Goal: Task Accomplishment & Management: Use online tool/utility

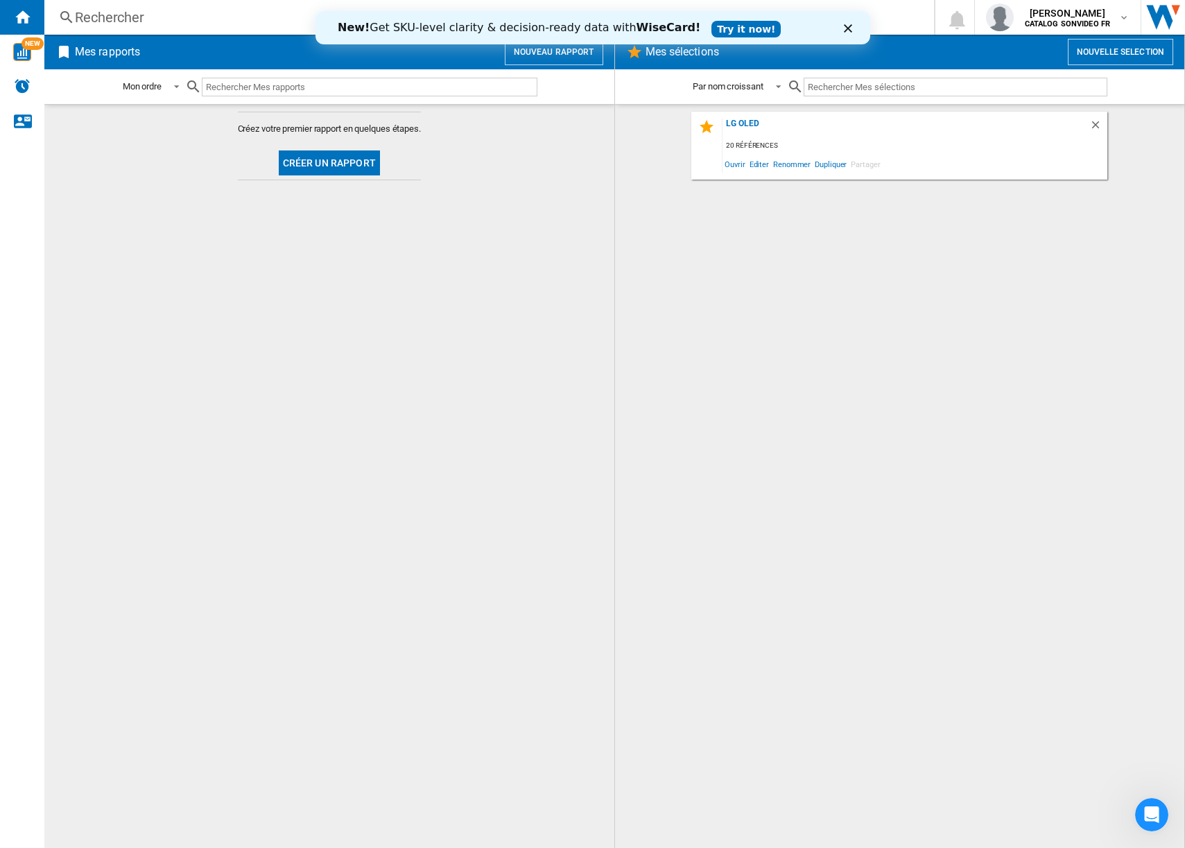
click at [576, 200] on md-content "Créez votre premier rapport en quelques étapes. Créer un rapport" at bounding box center [329, 476] width 570 height 744
click at [1097, 122] on ng-md-icon "Supprimer" at bounding box center [1097, 127] width 17 height 17
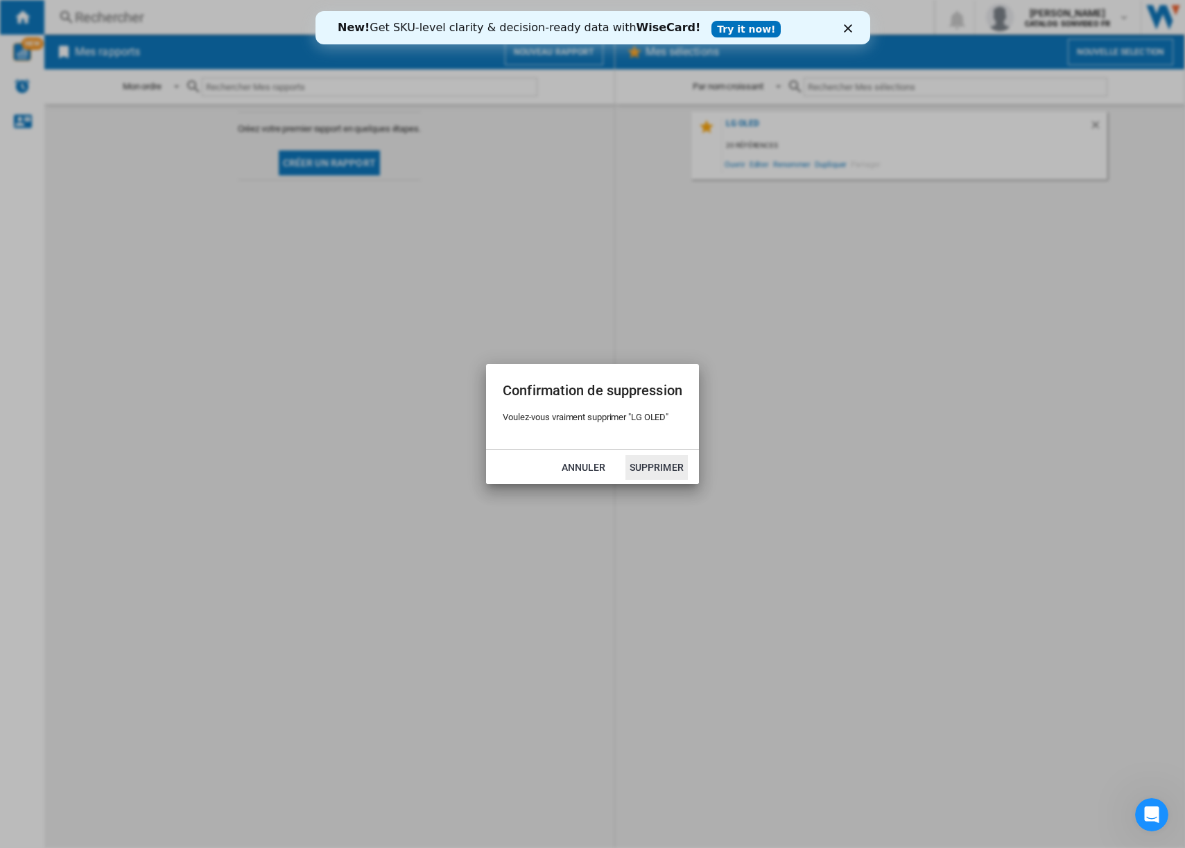
drag, startPoint x: 645, startPoint y: 113, endPoint x: 622, endPoint y: 123, distance: 24.8
click at [645, 113] on div "Confirmation de suppression Voulez-vous vraiment supprimer "LG OLED" Annuler Su…" at bounding box center [592, 424] width 1185 height 848
click at [642, 463] on button "Supprimer" at bounding box center [656, 467] width 62 height 25
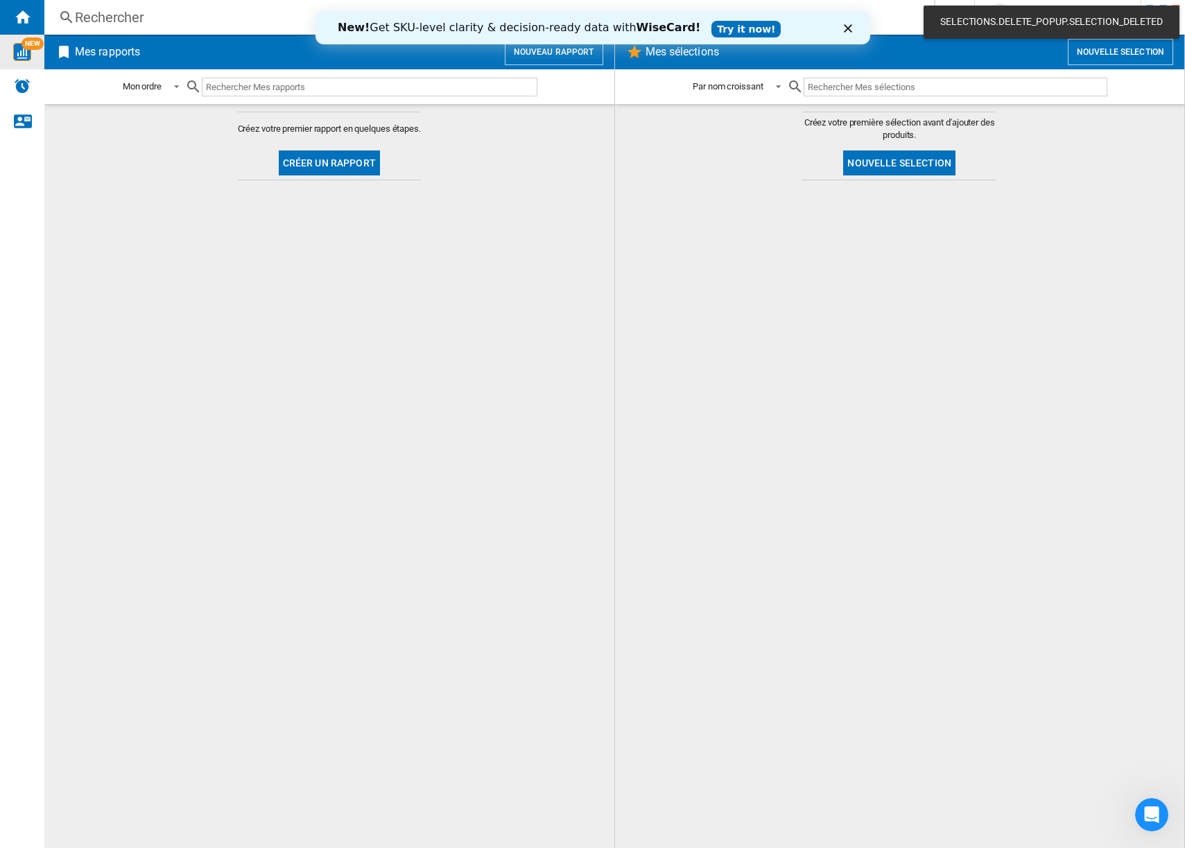
click at [35, 56] on div "NEW" at bounding box center [22, 52] width 44 height 18
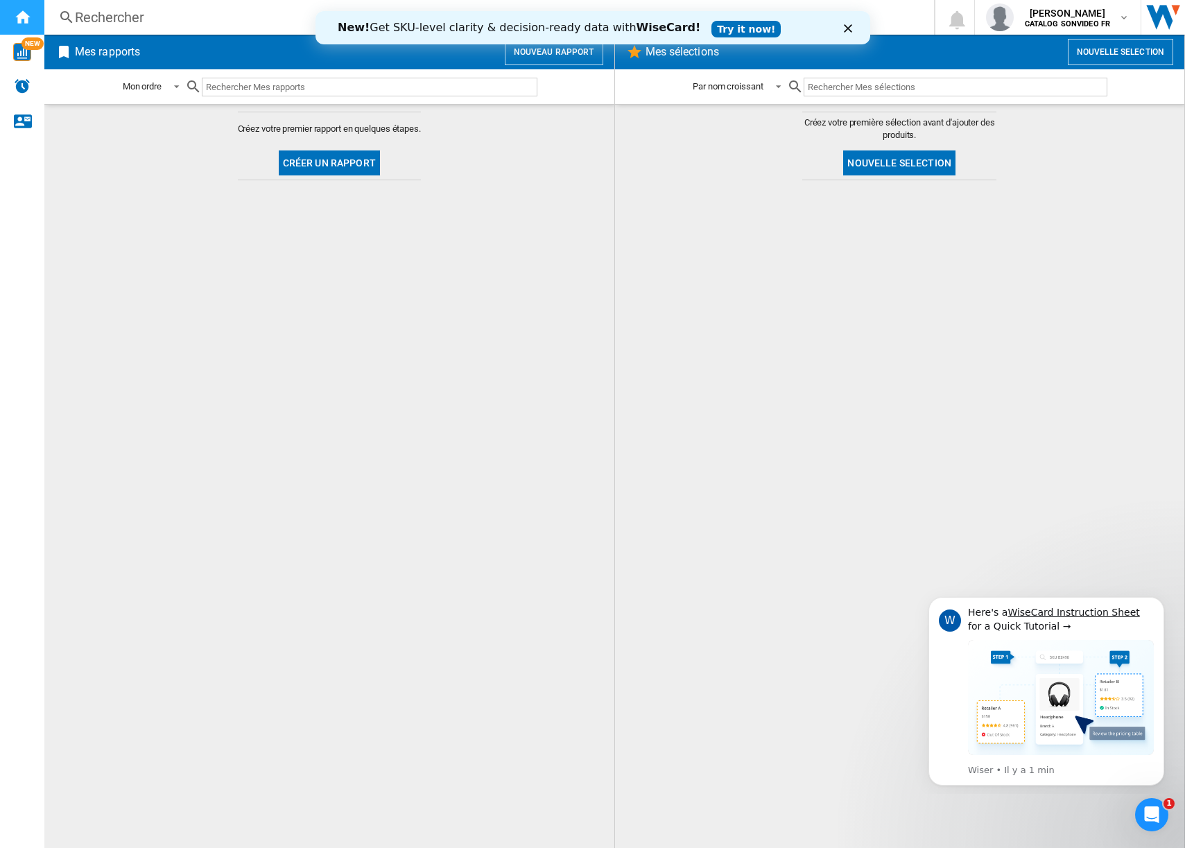
click at [19, 15] on ng-md-icon "Accueil" at bounding box center [22, 16] width 17 height 17
click at [1091, 10] on span "[PERSON_NAME]" at bounding box center [1067, 13] width 86 height 14
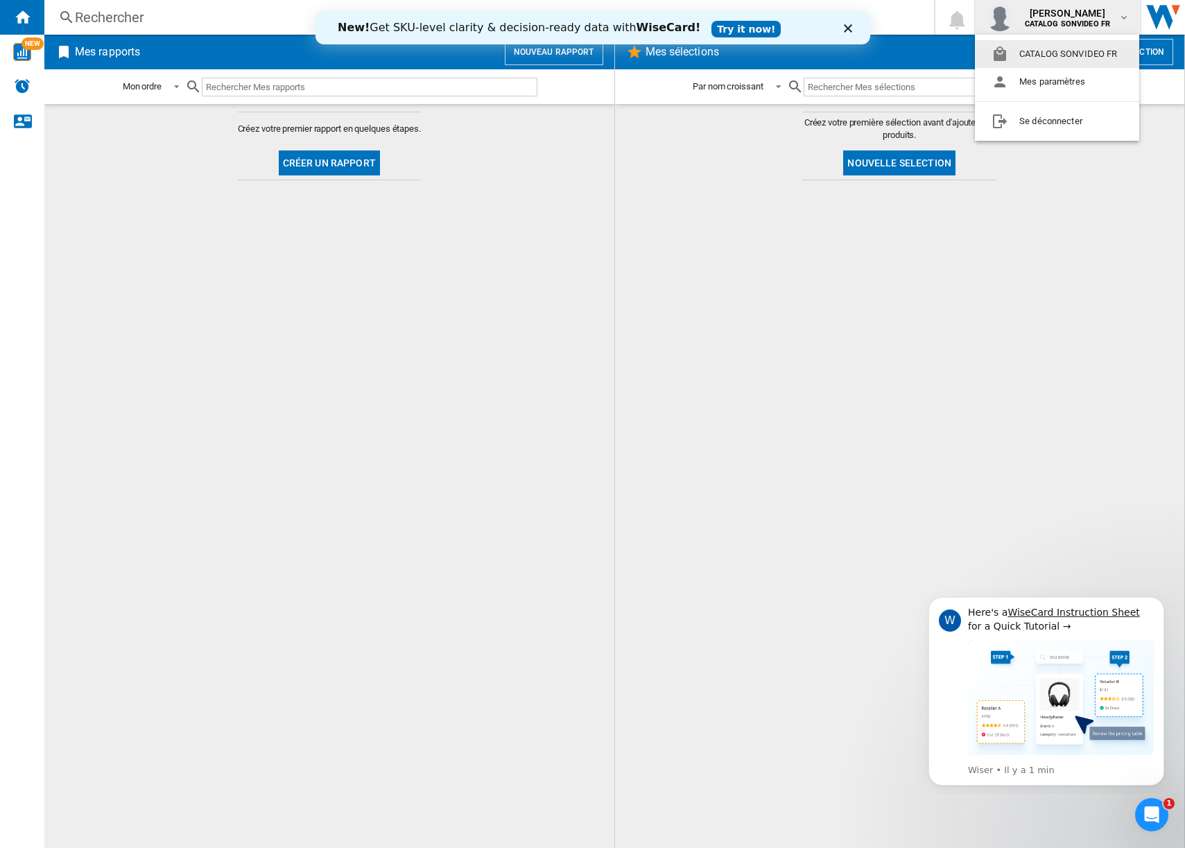
click at [853, 24] on div "Fermer" at bounding box center [850, 28] width 14 height 8
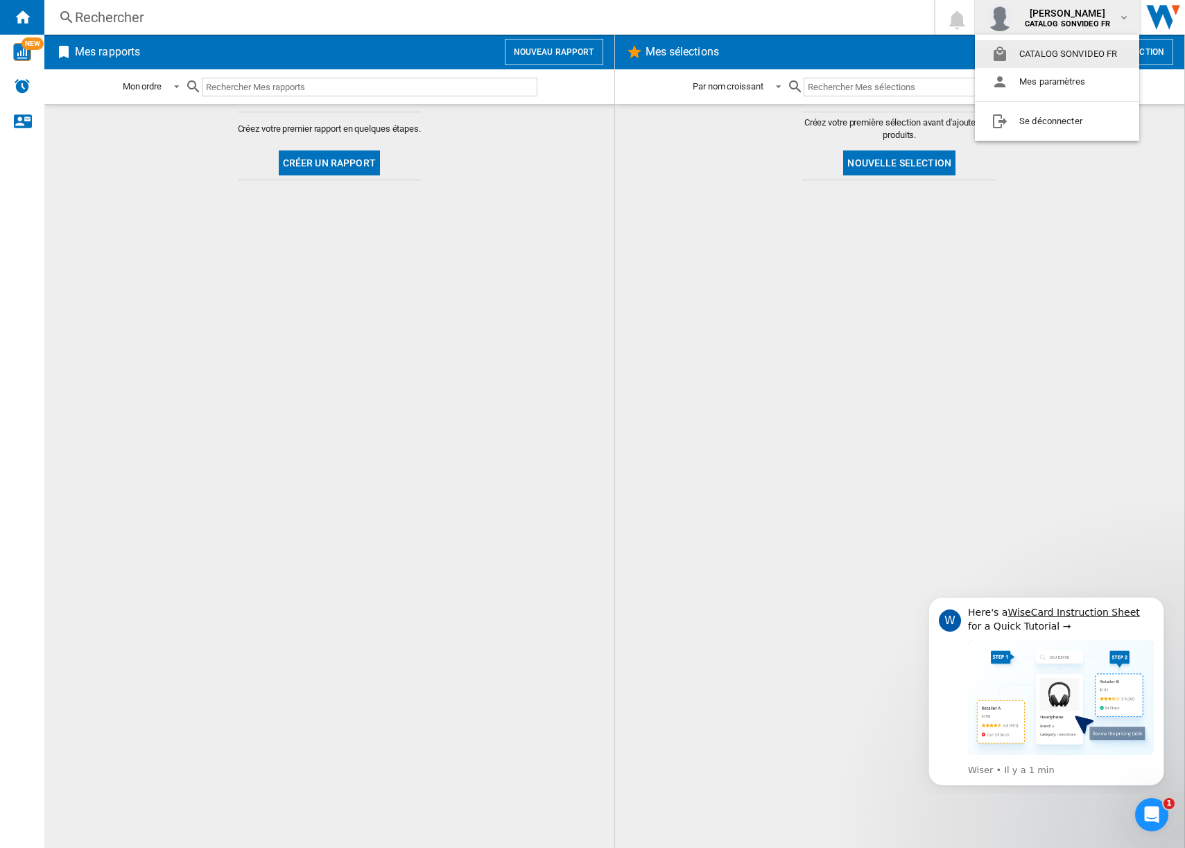
click at [1055, 54] on button "CATALOG SONVIDEO FR" at bounding box center [1057, 54] width 164 height 28
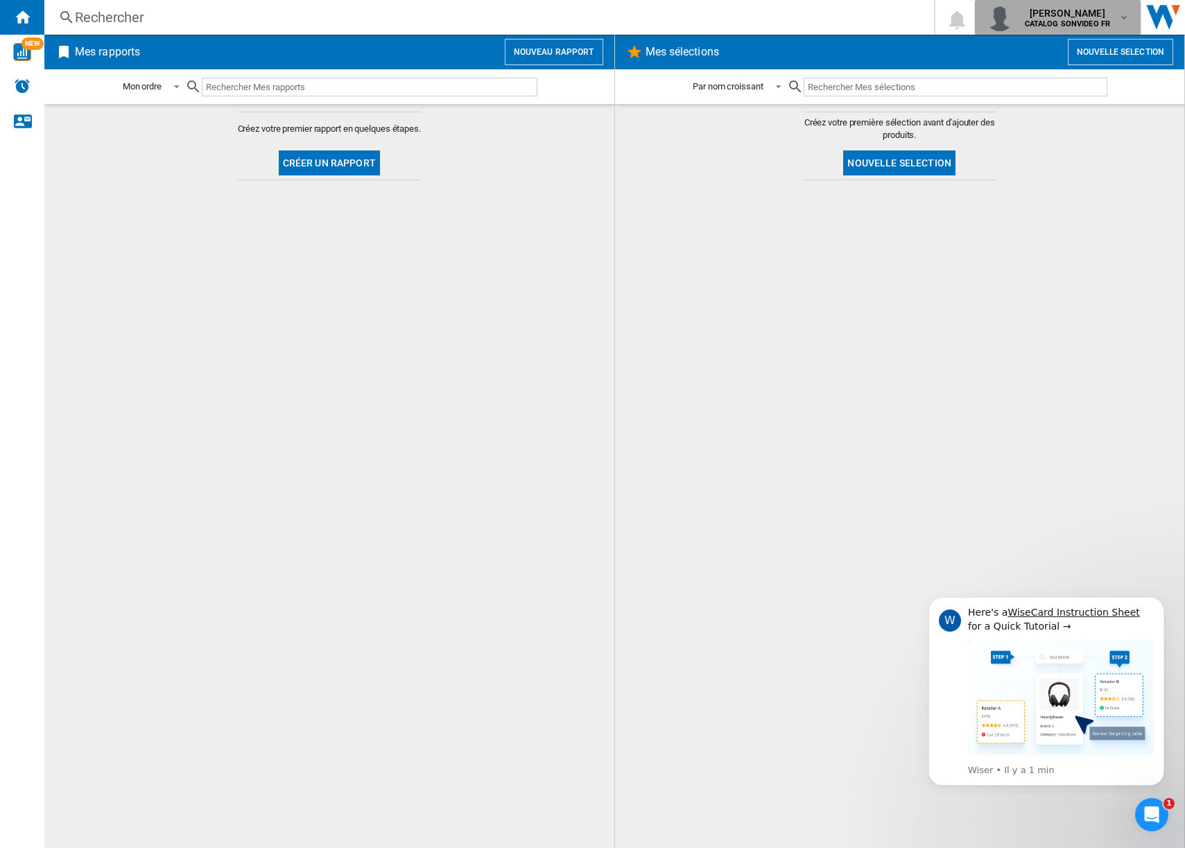
click at [1107, 21] on b "CATALOG SONVIDEO FR" at bounding box center [1067, 23] width 86 height 9
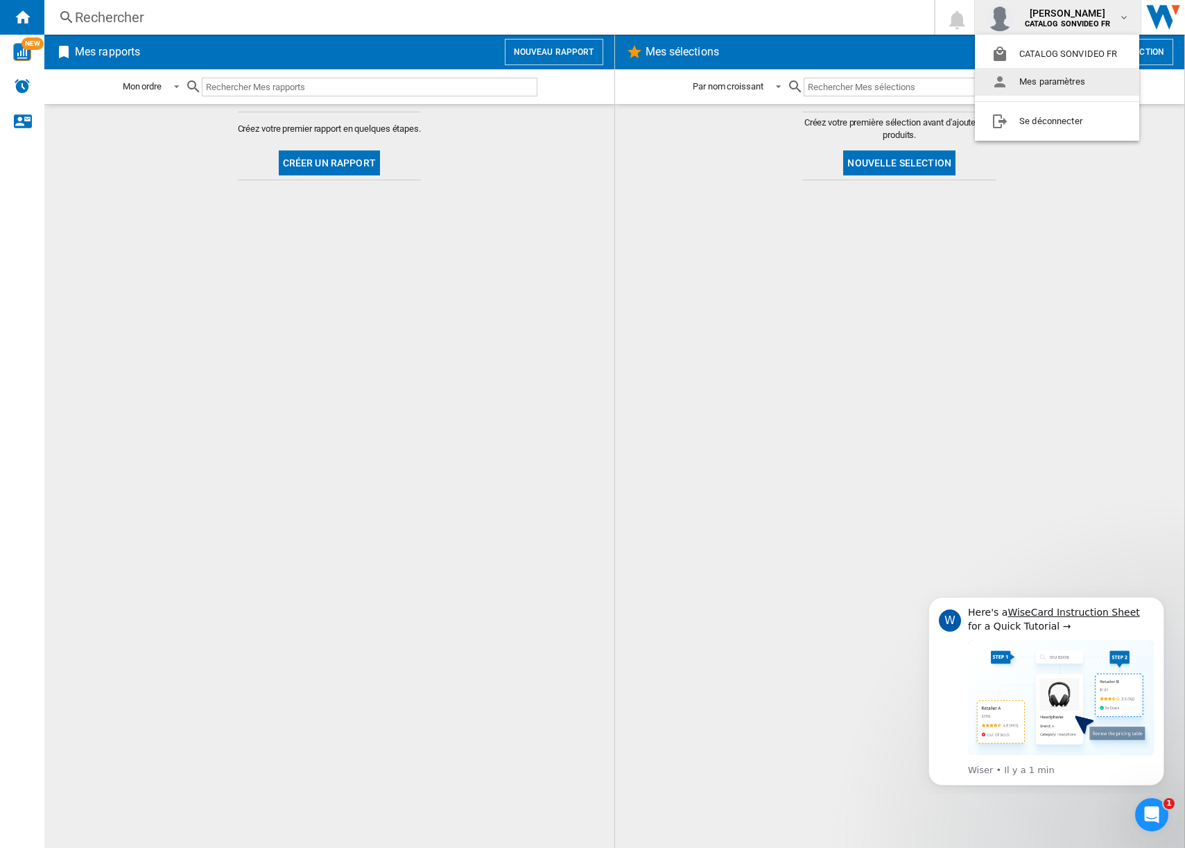
click at [1060, 77] on button "Mes paramètres" at bounding box center [1057, 82] width 164 height 28
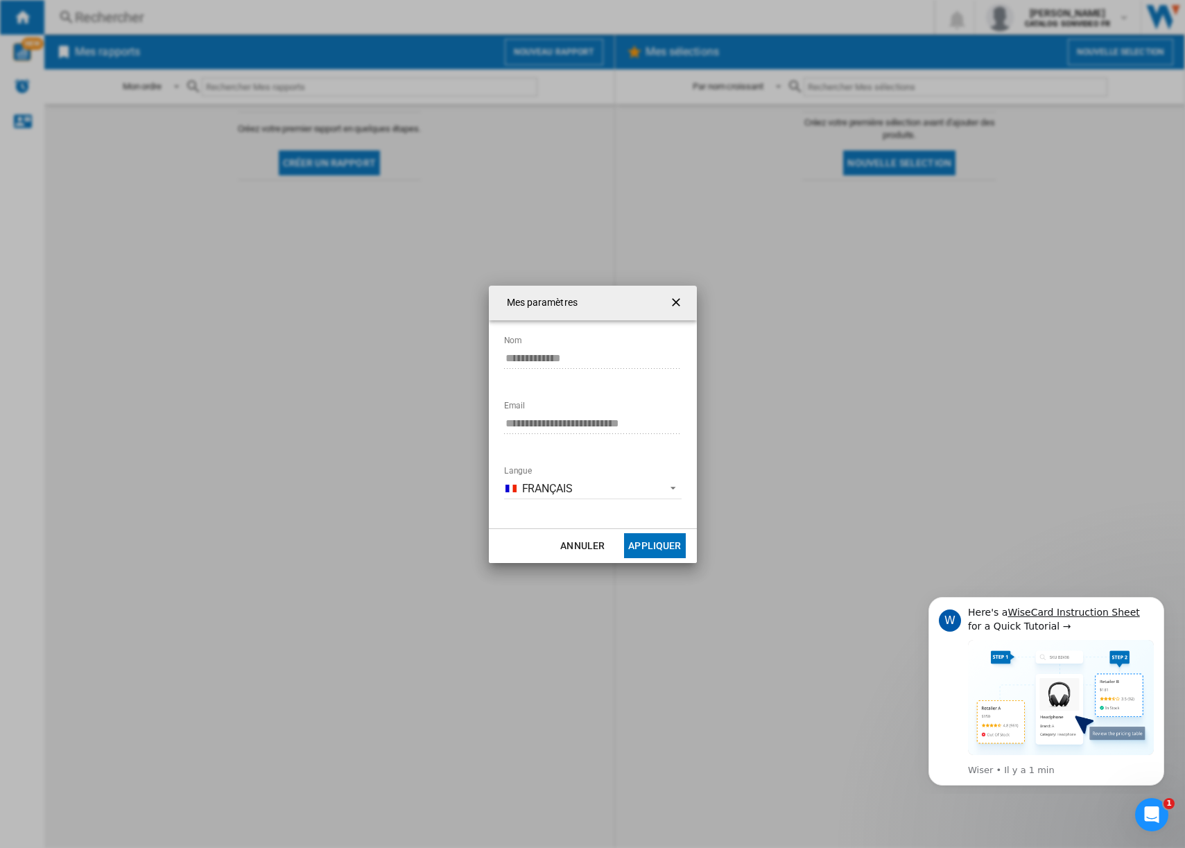
click at [680, 297] on ng-md-icon "getI18NText('BUTTONS.CLOSE_DIALOG')" at bounding box center [677, 303] width 17 height 17
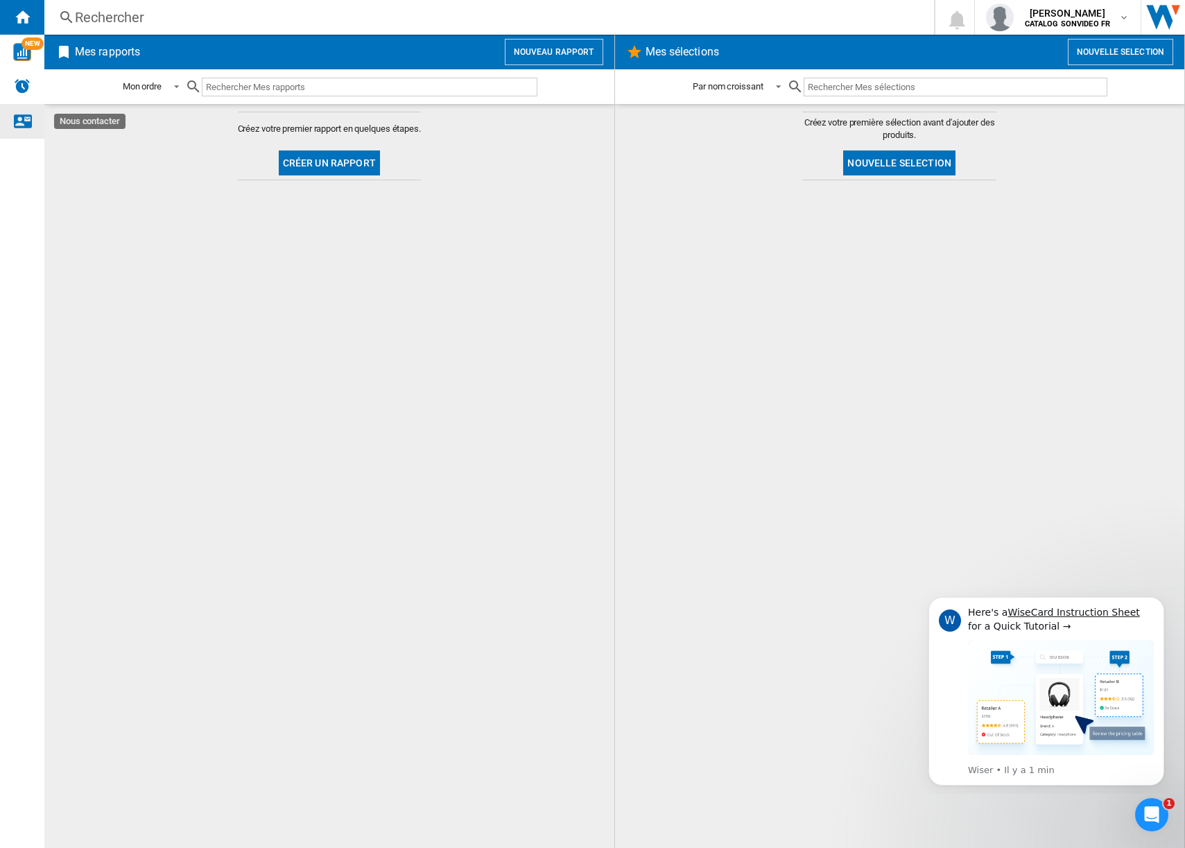
click at [19, 121] on ng-md-icon "Nous contacter" at bounding box center [22, 120] width 17 height 17
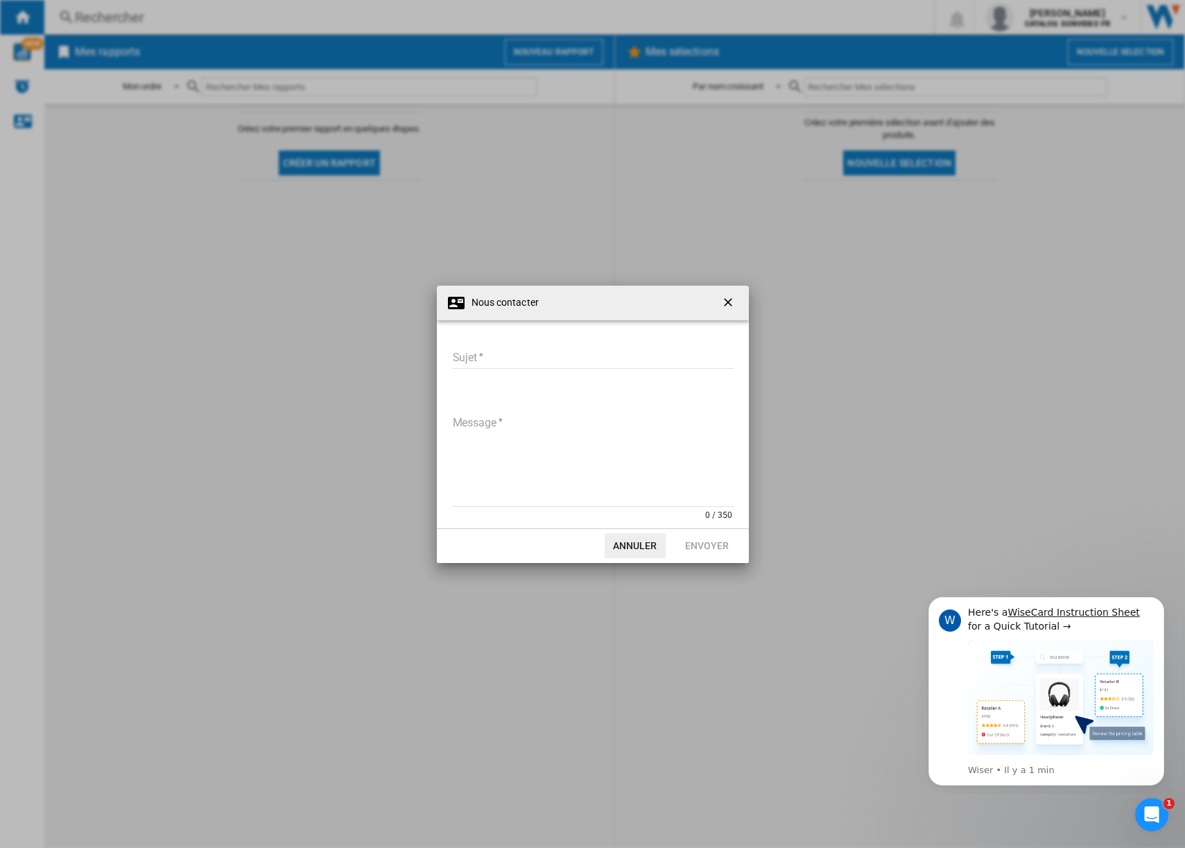
click at [731, 302] on ng-md-icon "getI18NText('BUTTONS.CLOSE_DIALOG')" at bounding box center [729, 303] width 17 height 17
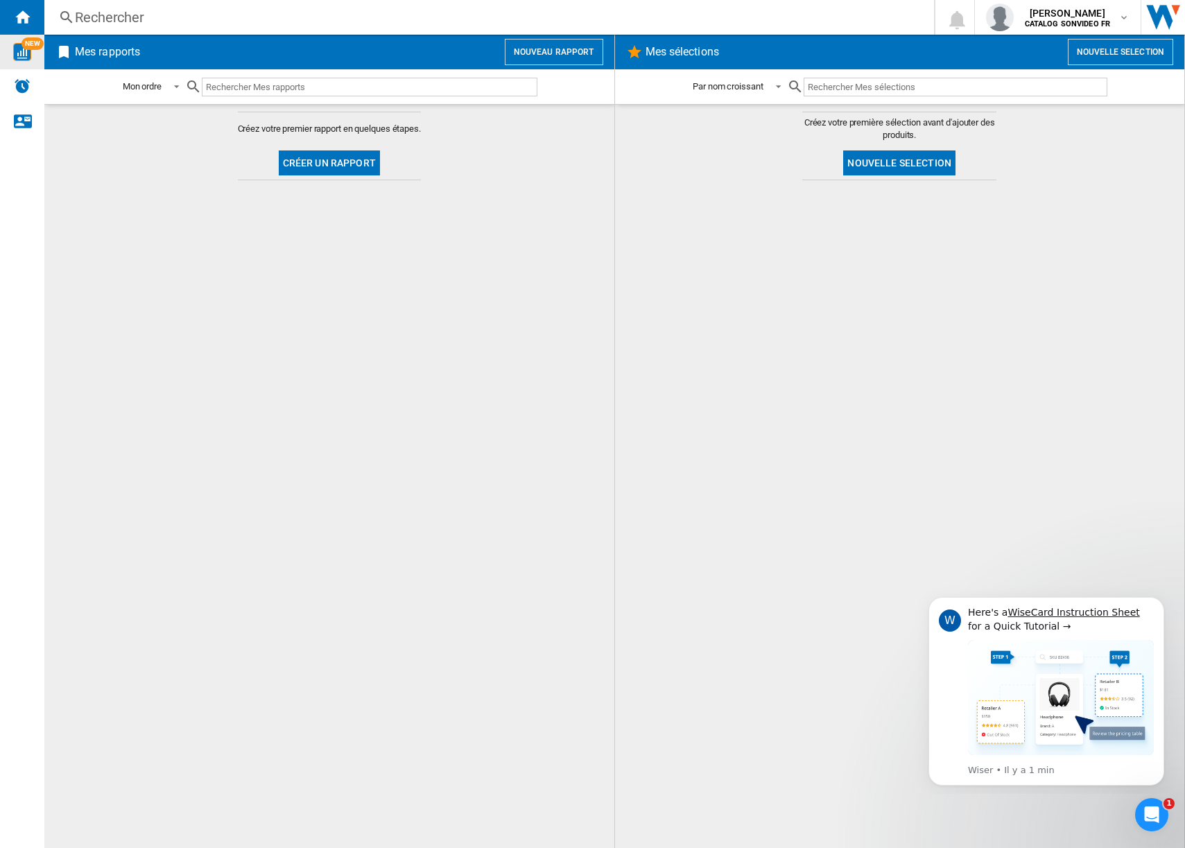
click at [29, 47] on span "NEW" at bounding box center [32, 43] width 22 height 12
click at [21, 22] on ng-md-icon "Accueil" at bounding box center [22, 16] width 17 height 17
click at [828, 50] on span "Mes sélections" at bounding box center [852, 52] width 418 height 26
click at [1117, 22] on div "[PERSON_NAME] CATALOG SONVIDEO FR" at bounding box center [1069, 17] width 100 height 22
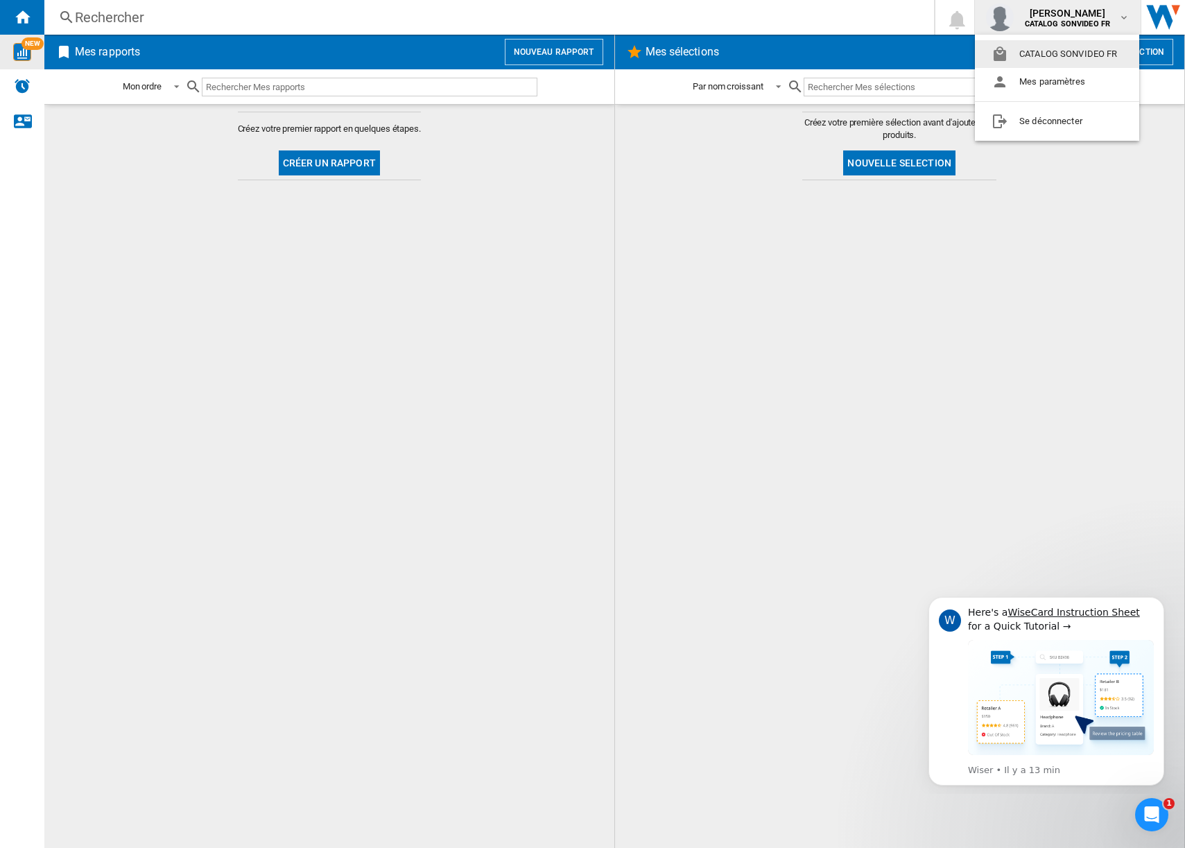
click at [620, 12] on md-backdrop at bounding box center [592, 424] width 1185 height 848
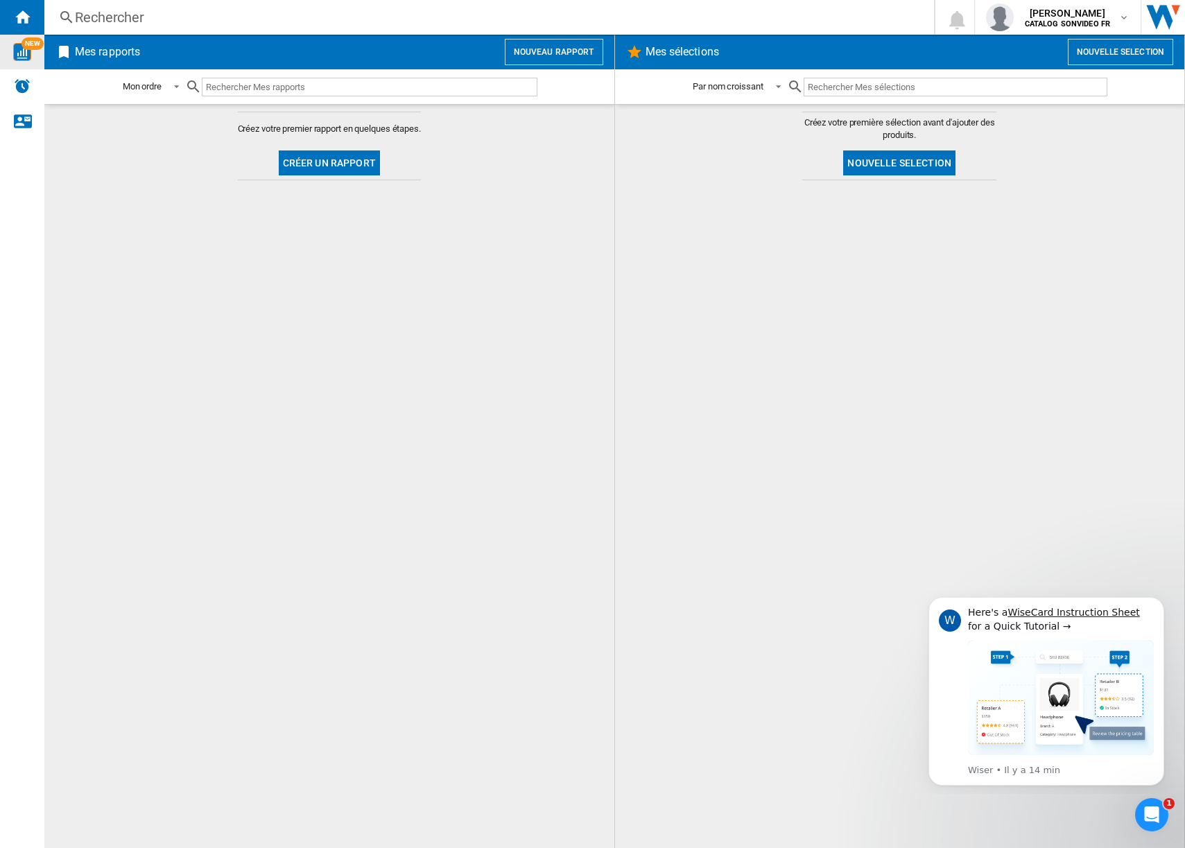
click at [337, 352] on md-content "Créez votre premier rapport en quelques étapes. Créer un rapport" at bounding box center [329, 476] width 570 height 744
click at [286, 89] on input "text" at bounding box center [369, 87] width 335 height 19
click at [28, 63] on div "NEW" at bounding box center [22, 52] width 44 height 35
click at [346, 46] on span "Mes rapports" at bounding box center [285, 52] width 426 height 26
